Goal: Task Accomplishment & Management: Manage account settings

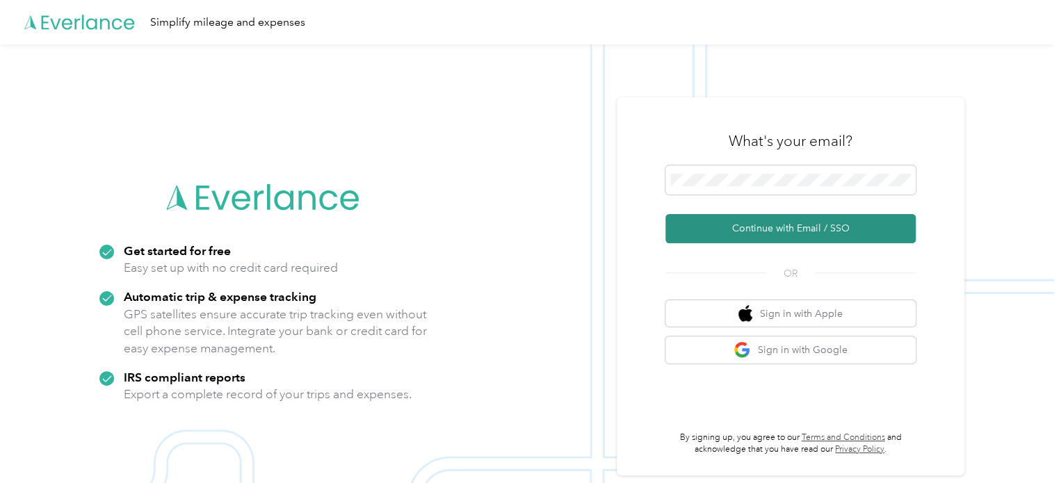
click at [803, 227] on button "Continue with Email / SSO" at bounding box center [791, 228] width 250 height 29
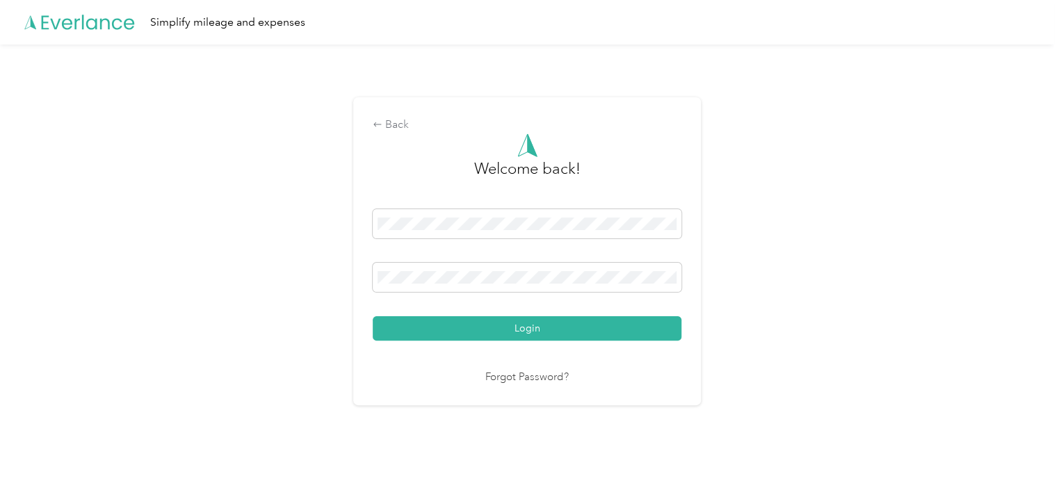
click at [441, 325] on button "Login" at bounding box center [527, 328] width 309 height 24
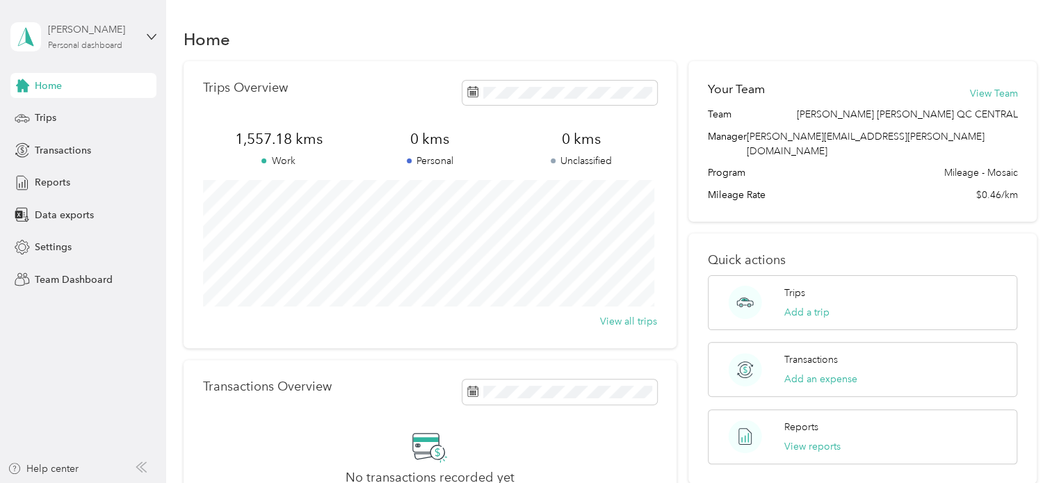
click at [87, 46] on div "Personal dashboard" at bounding box center [85, 46] width 74 height 8
click at [63, 109] on div "Team dashboard" at bounding box center [59, 114] width 74 height 15
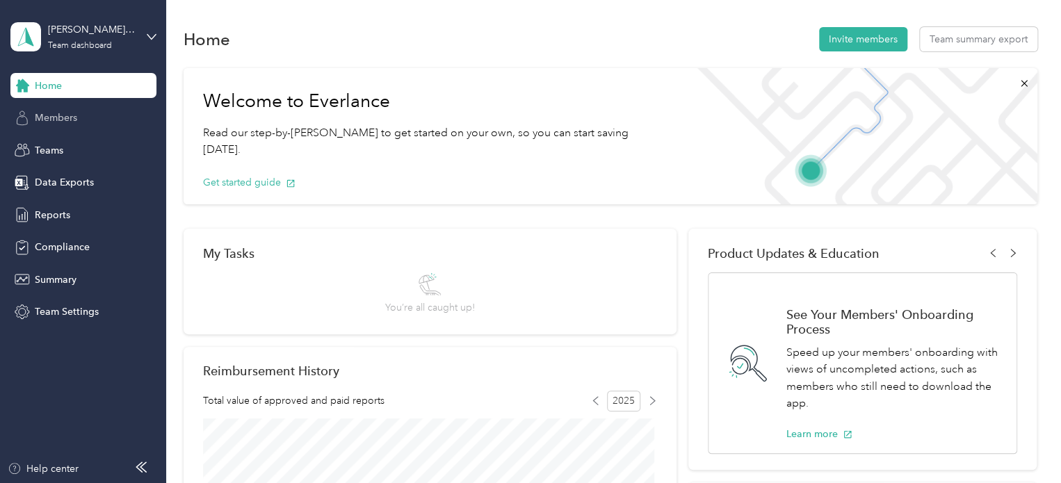
click at [61, 116] on span "Members" at bounding box center [56, 118] width 42 height 15
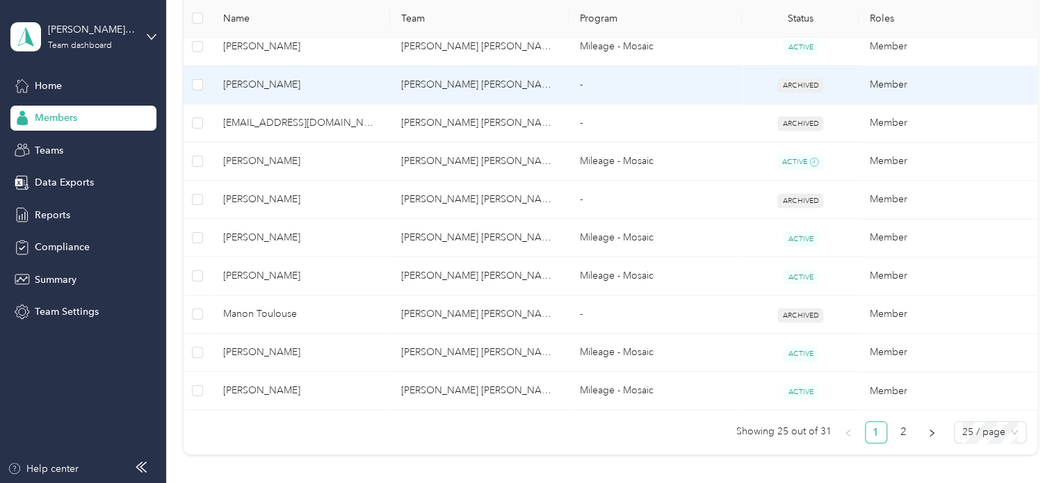
scroll to position [1043, 0]
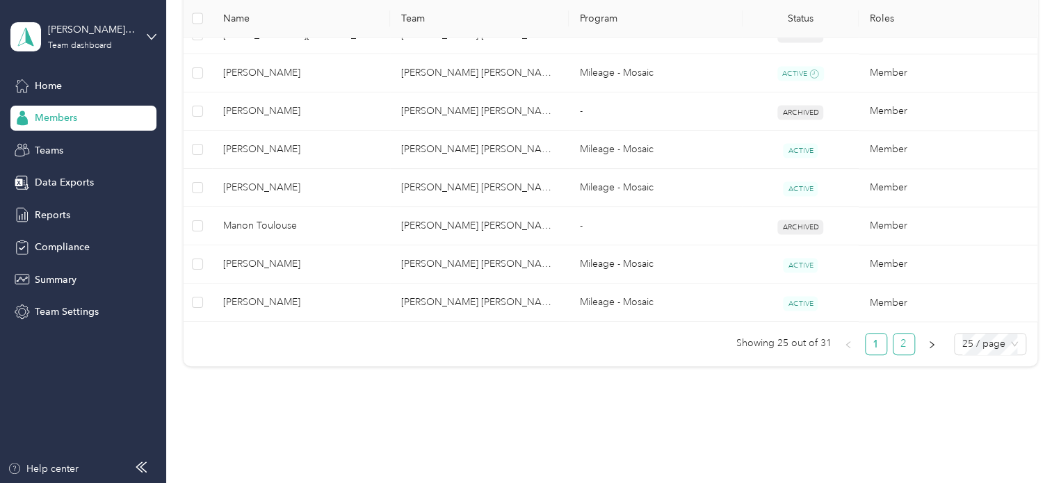
click at [900, 337] on link "2" at bounding box center [904, 344] width 21 height 21
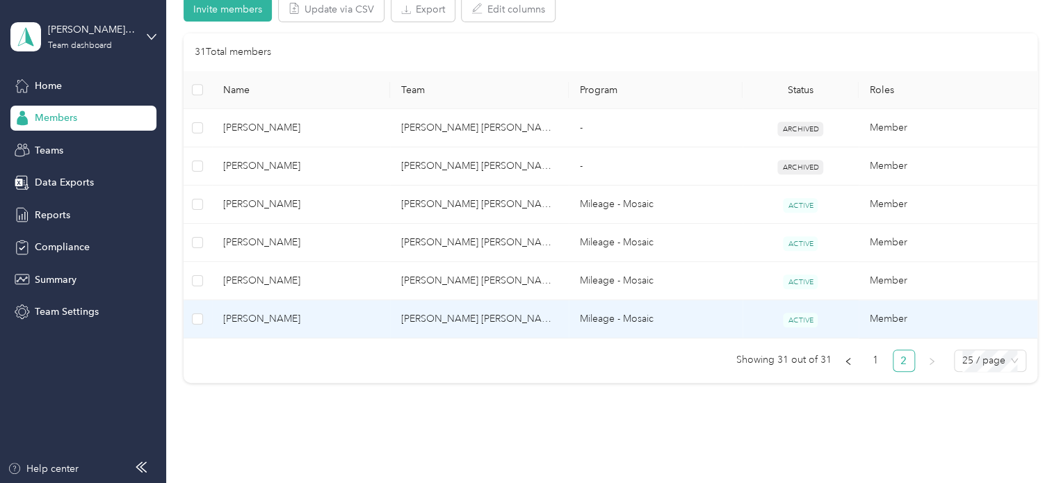
scroll to position [284, 0]
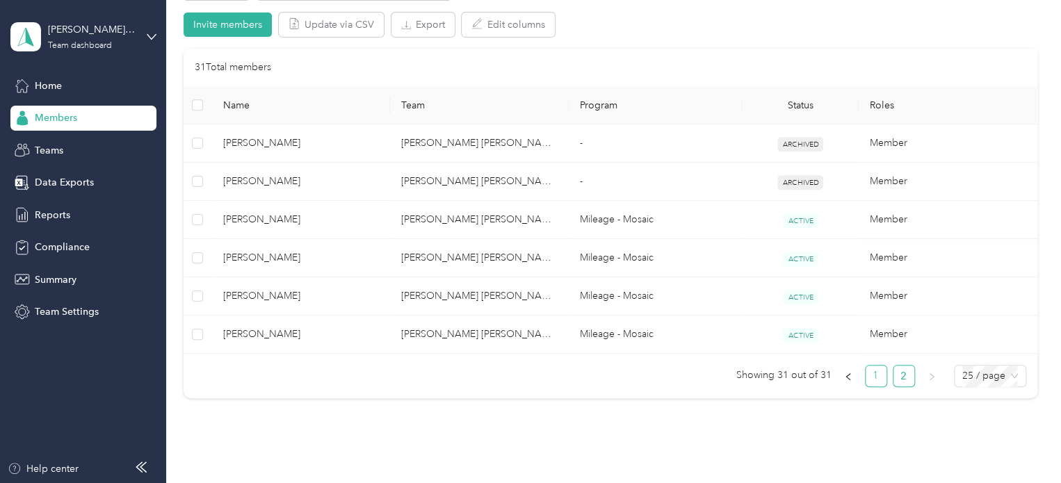
click at [868, 375] on link "1" at bounding box center [876, 376] width 21 height 21
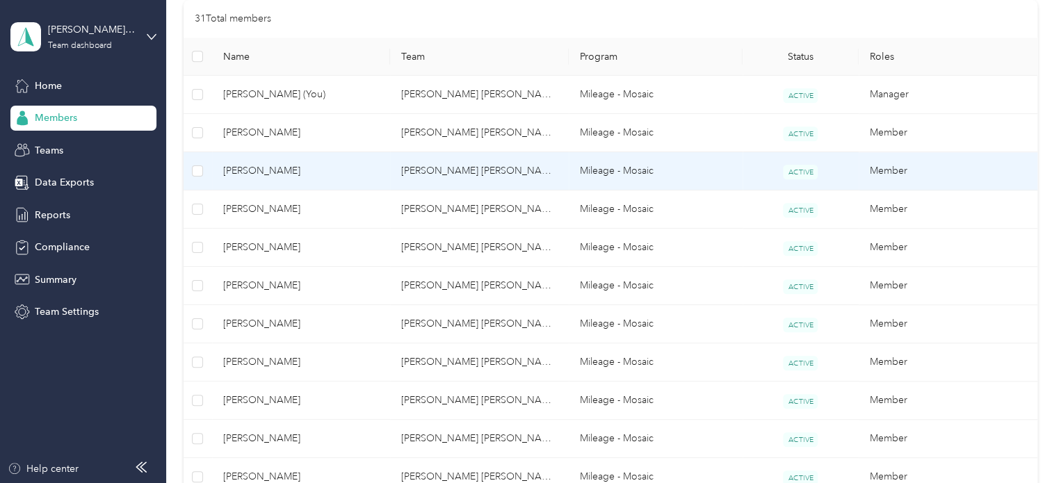
scroll to position [353, 0]
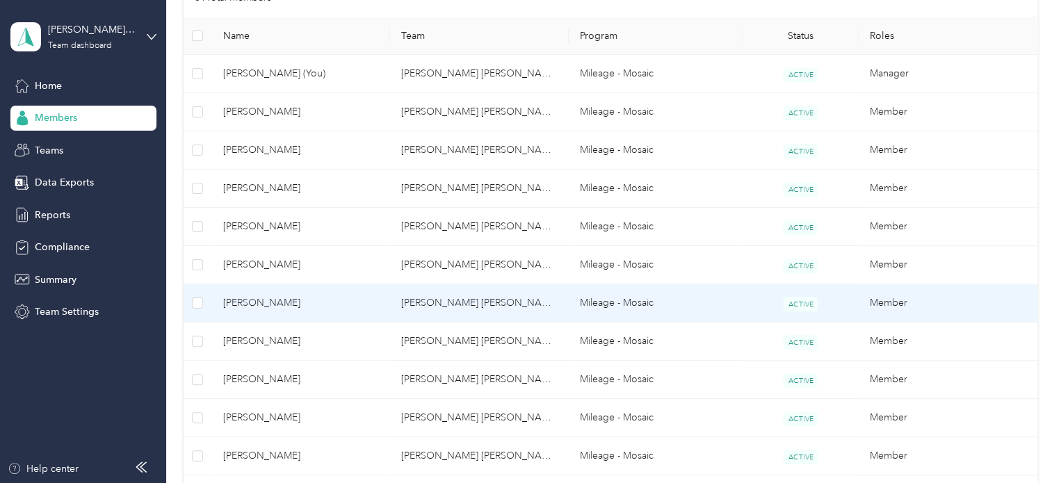
click at [267, 299] on span "[PERSON_NAME]" at bounding box center [301, 303] width 156 height 15
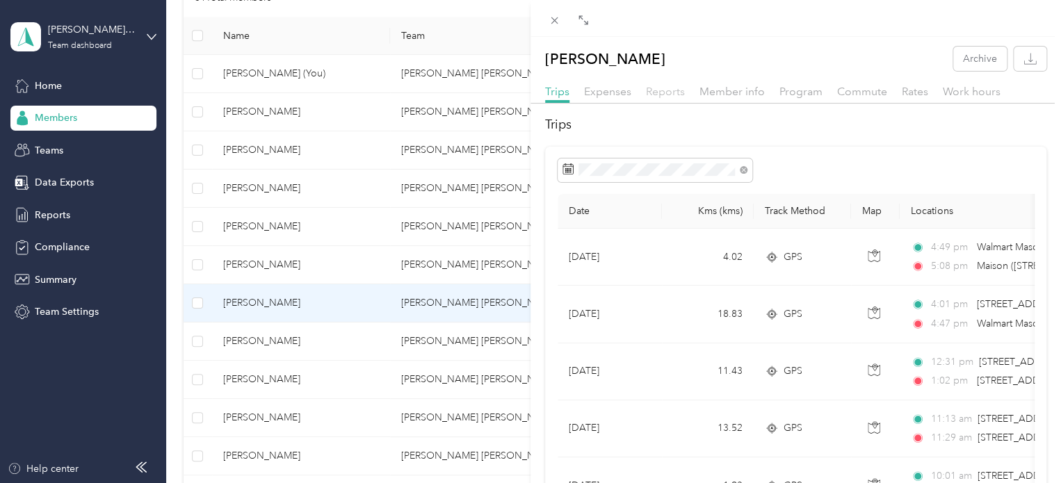
click at [663, 93] on span "Reports" at bounding box center [665, 91] width 39 height 13
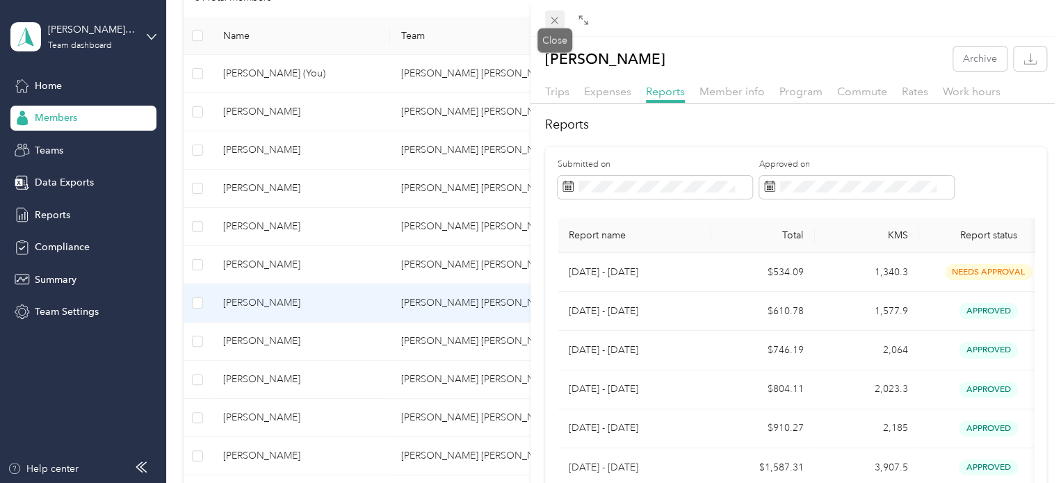
click at [556, 24] on icon at bounding box center [555, 21] width 12 height 12
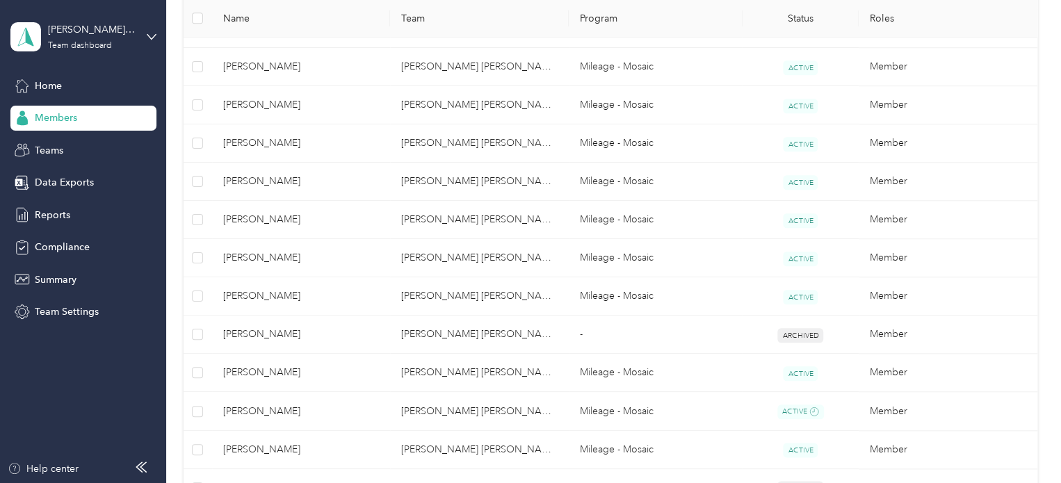
scroll to position [554, 0]
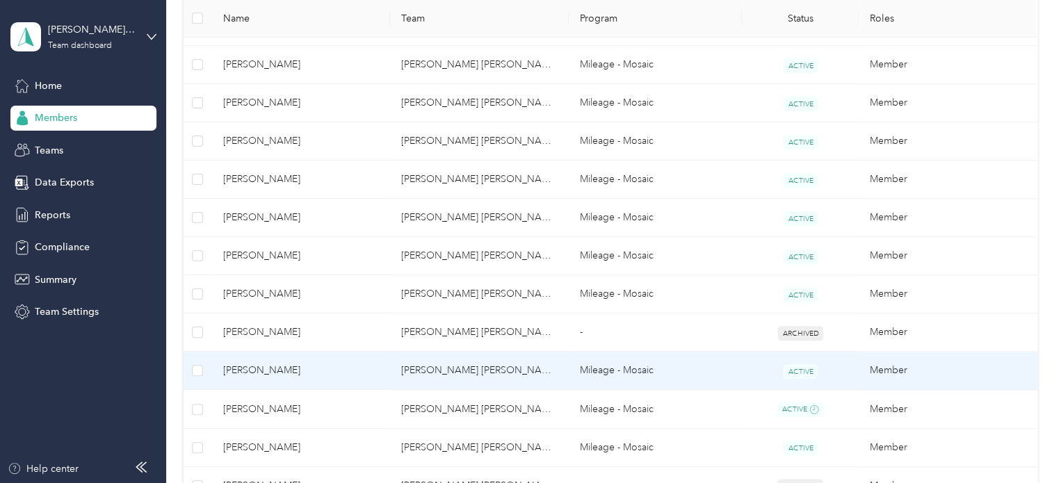
click at [275, 363] on span "[PERSON_NAME]" at bounding box center [301, 370] width 156 height 15
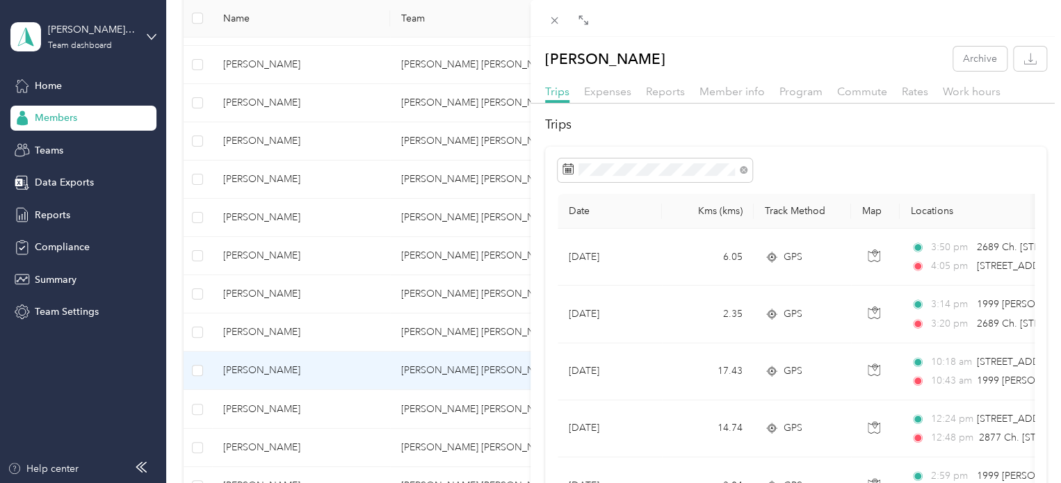
click at [665, 98] on div "Reports" at bounding box center [665, 91] width 39 height 17
